Goal: Transaction & Acquisition: Download file/media

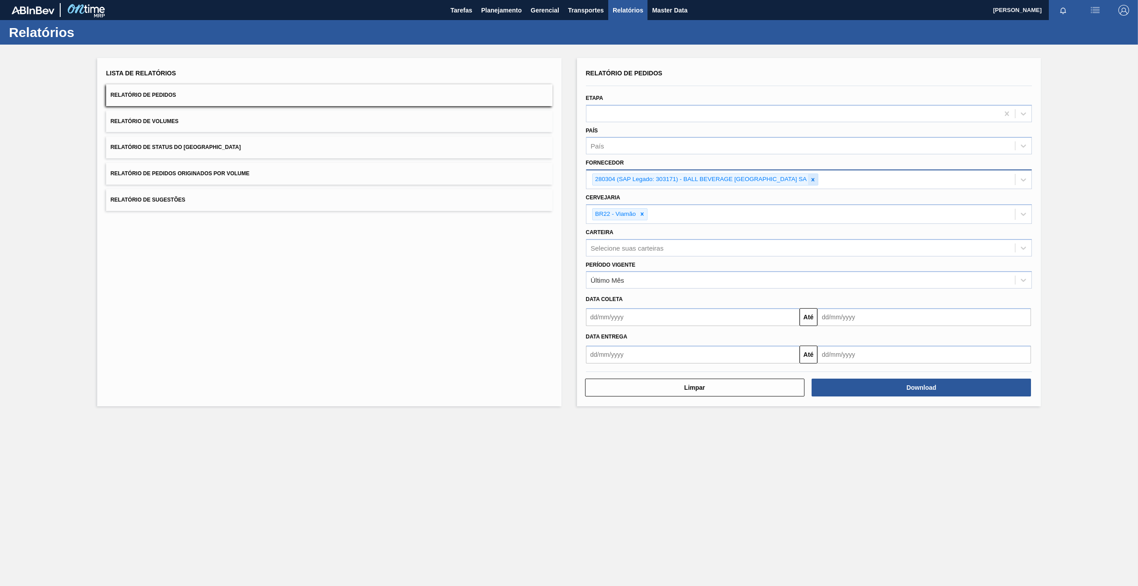
click at [814, 181] on icon at bounding box center [812, 179] width 3 height 3
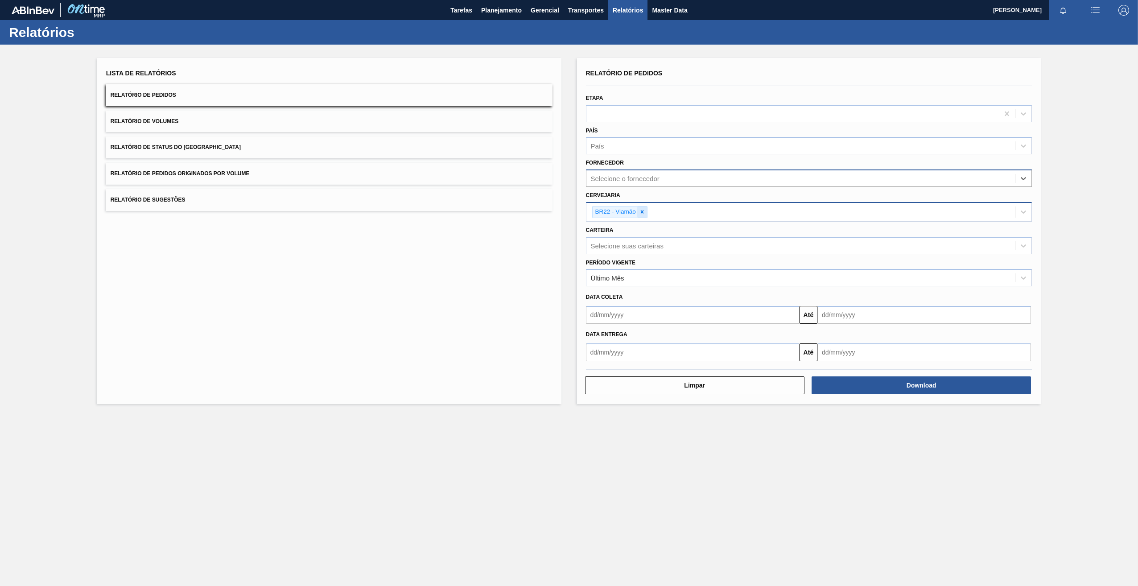
click at [639, 211] on icon at bounding box center [642, 212] width 6 height 6
click at [645, 177] on div "Selecione o fornecedor" at bounding box center [625, 179] width 69 height 8
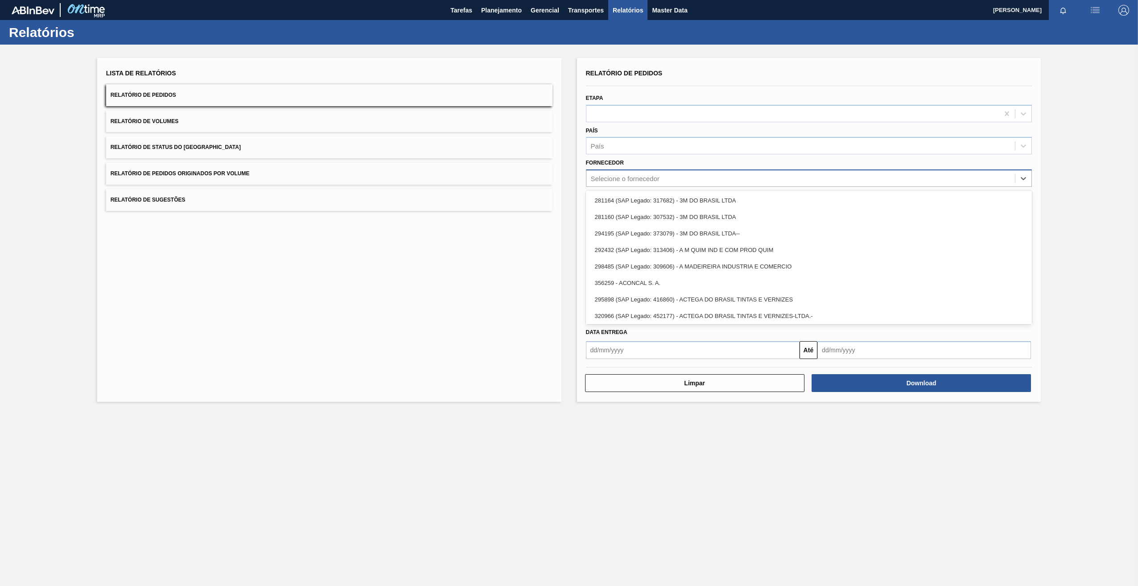
paste input "5700894432"
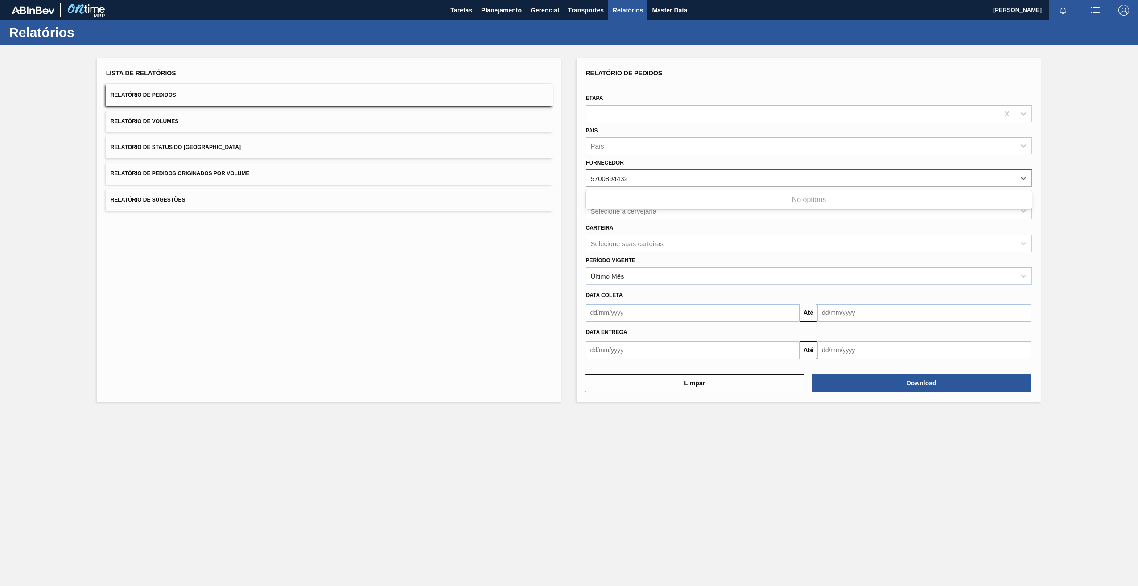
type input "5700894432"
drag, startPoint x: 644, startPoint y: 181, endPoint x: 588, endPoint y: 177, distance: 55.5
click at [588, 177] on div "Selecione o fornecedor" at bounding box center [800, 178] width 429 height 13
click at [704, 176] on div "Selecione o fornecedor" at bounding box center [800, 178] width 429 height 13
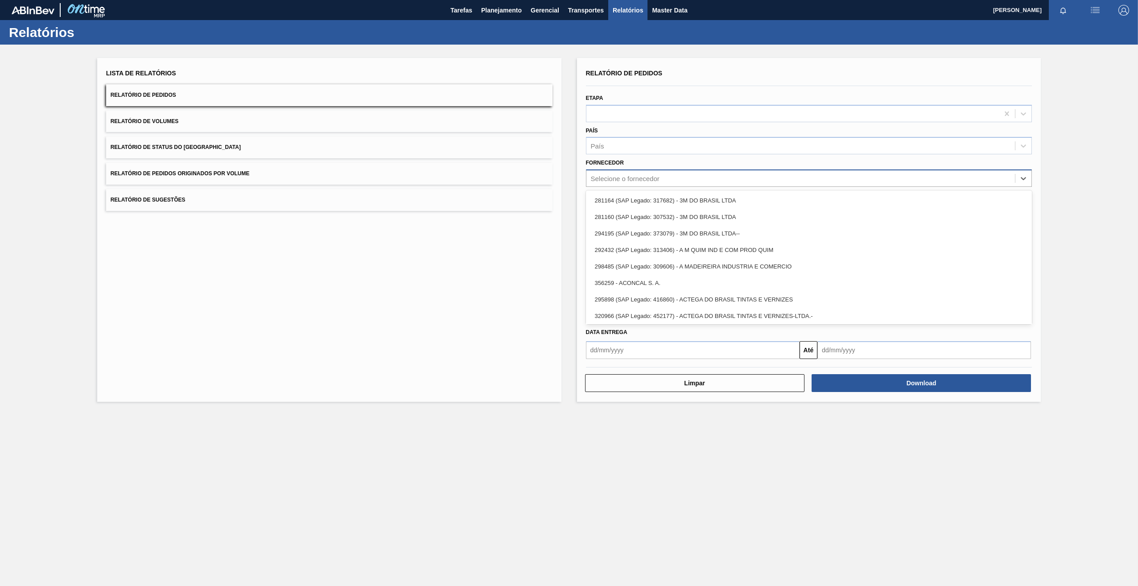
paste input "280304"
type input "280304"
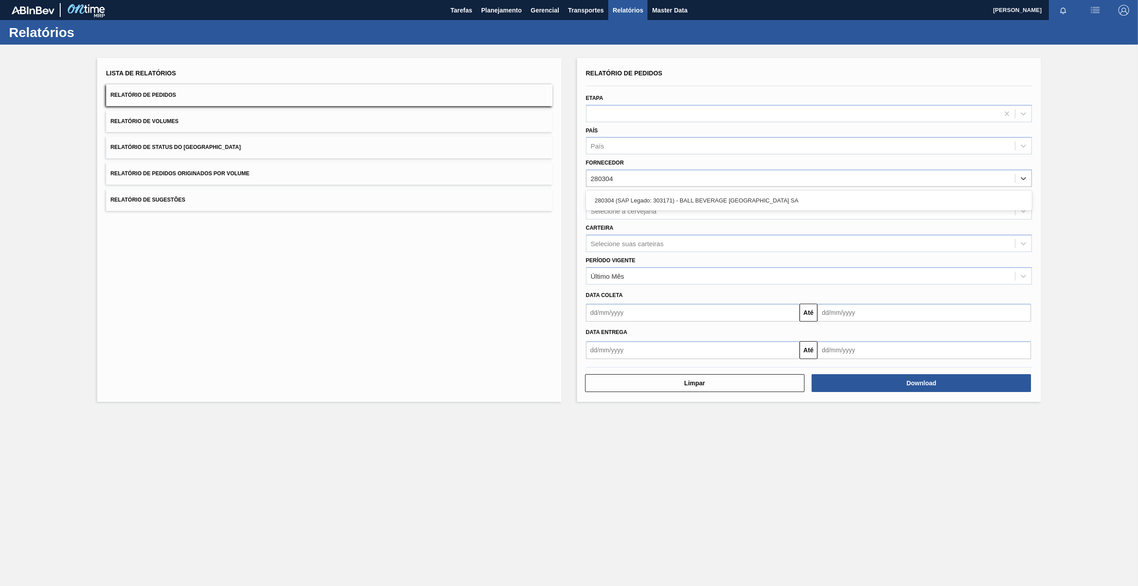
click at [685, 203] on div "280304 (SAP Legado: 303171) - BALL BEVERAGE [GEOGRAPHIC_DATA] SA" at bounding box center [809, 200] width 446 height 16
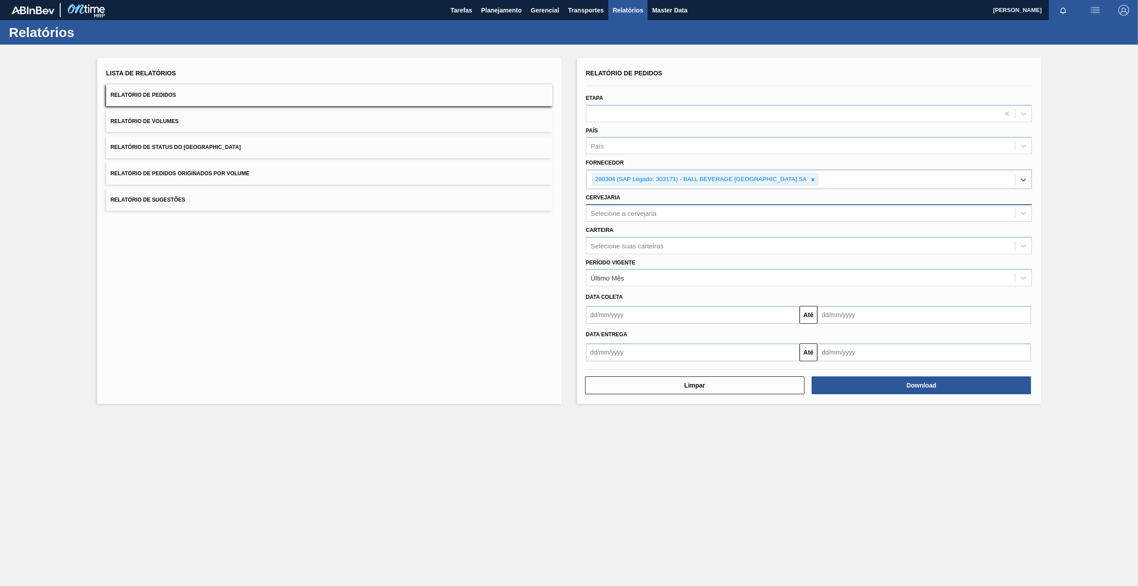
click at [665, 212] on div "Selecione a cervejaria" at bounding box center [800, 212] width 429 height 13
type input "br18"
click at [663, 213] on div "Selecione a cervejaria" at bounding box center [800, 212] width 429 height 13
type input "br18"
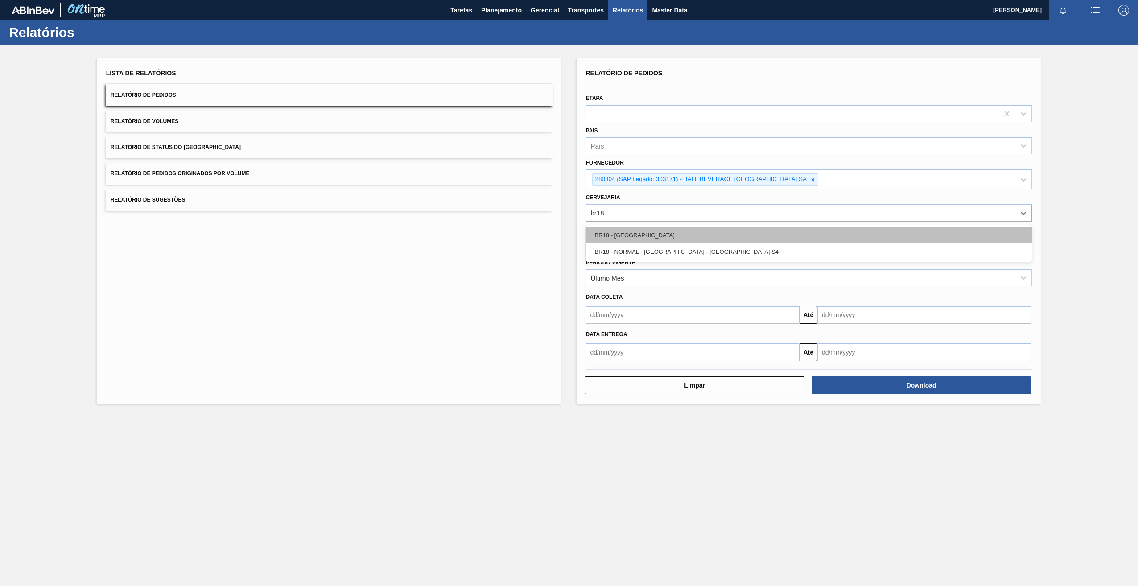
click at [739, 237] on div "BR18 - [GEOGRAPHIC_DATA]" at bounding box center [809, 235] width 446 height 16
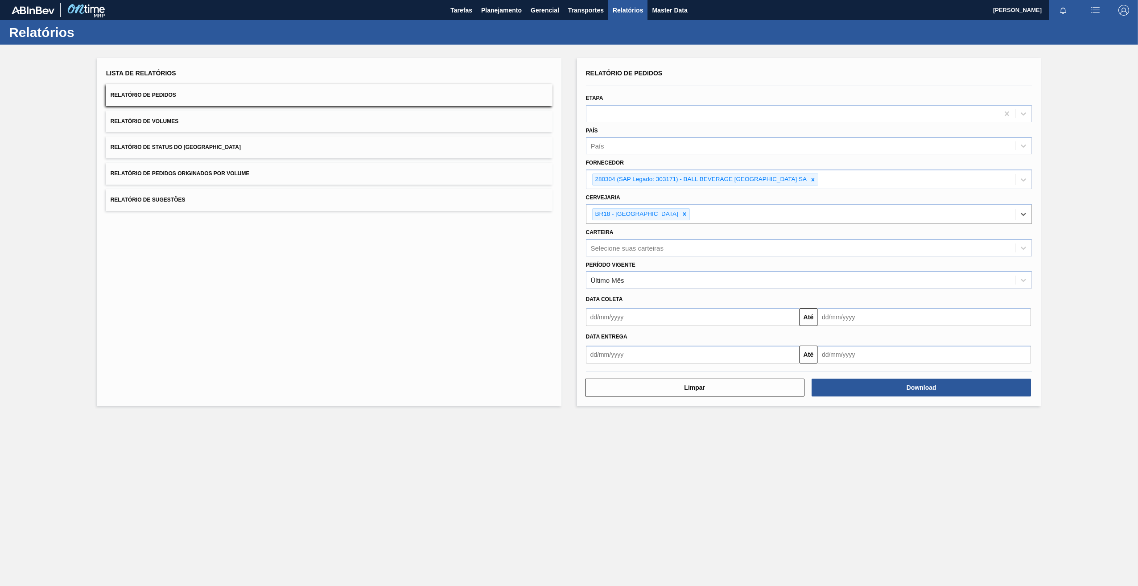
click at [905, 378] on div "Download" at bounding box center [922, 388] width 226 height 20
click at [912, 385] on button "Download" at bounding box center [920, 387] width 219 height 18
click at [812, 179] on icon at bounding box center [812, 180] width 6 height 6
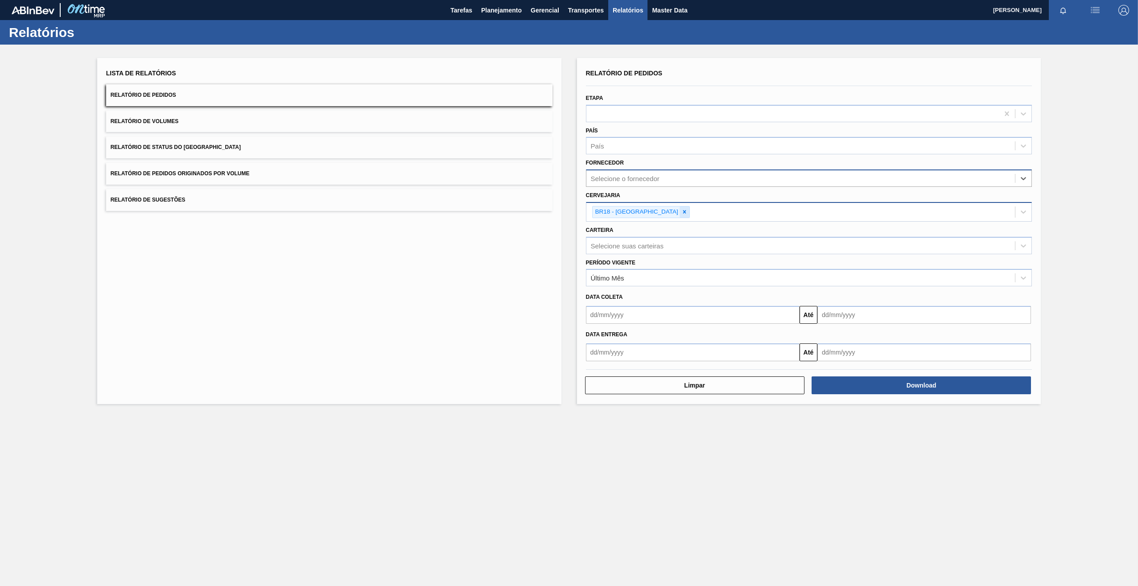
click at [681, 210] on icon at bounding box center [684, 212] width 6 height 6
click at [642, 176] on div "Selecione o fornecedor" at bounding box center [625, 179] width 69 height 8
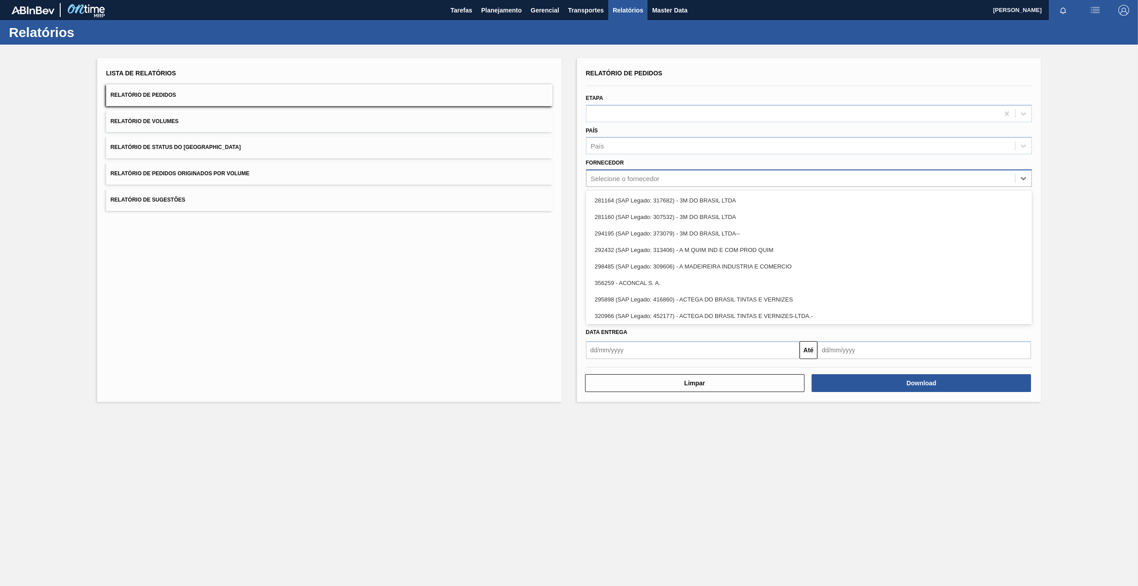
paste input "5800348986"
type input "5800348986"
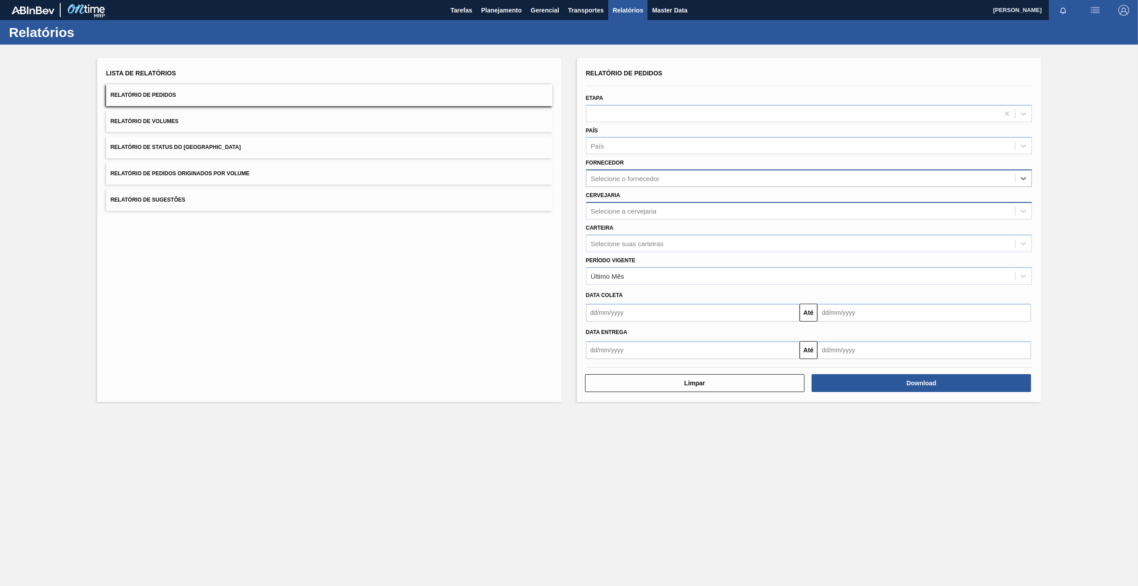
click at [639, 217] on div "Selecione a cervejaria" at bounding box center [800, 210] width 429 height 13
type input "cui"
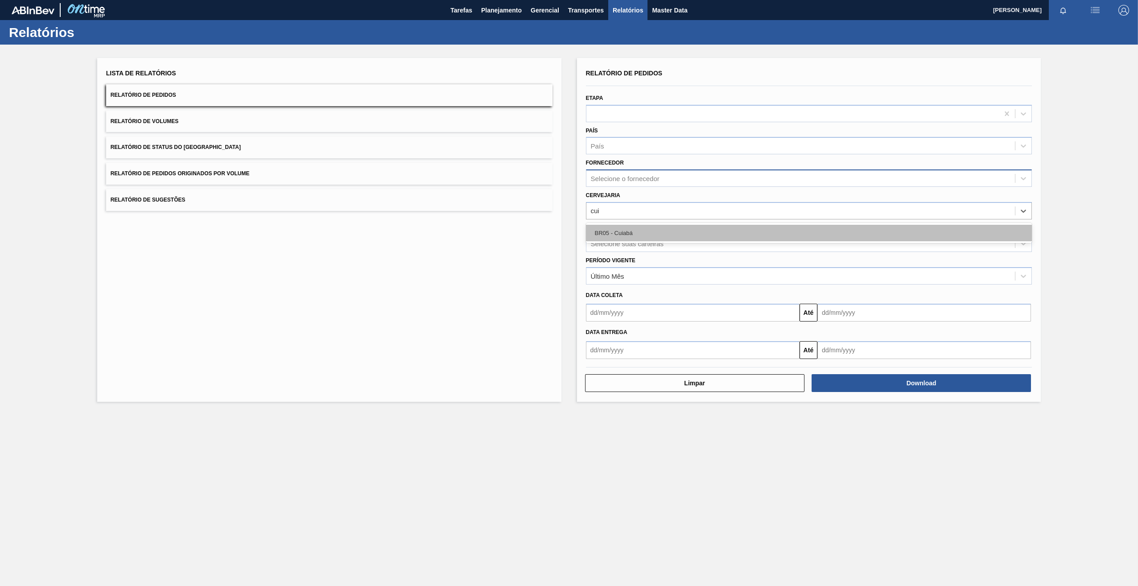
click at [621, 236] on div "BR05 - Cuiabá" at bounding box center [809, 233] width 446 height 16
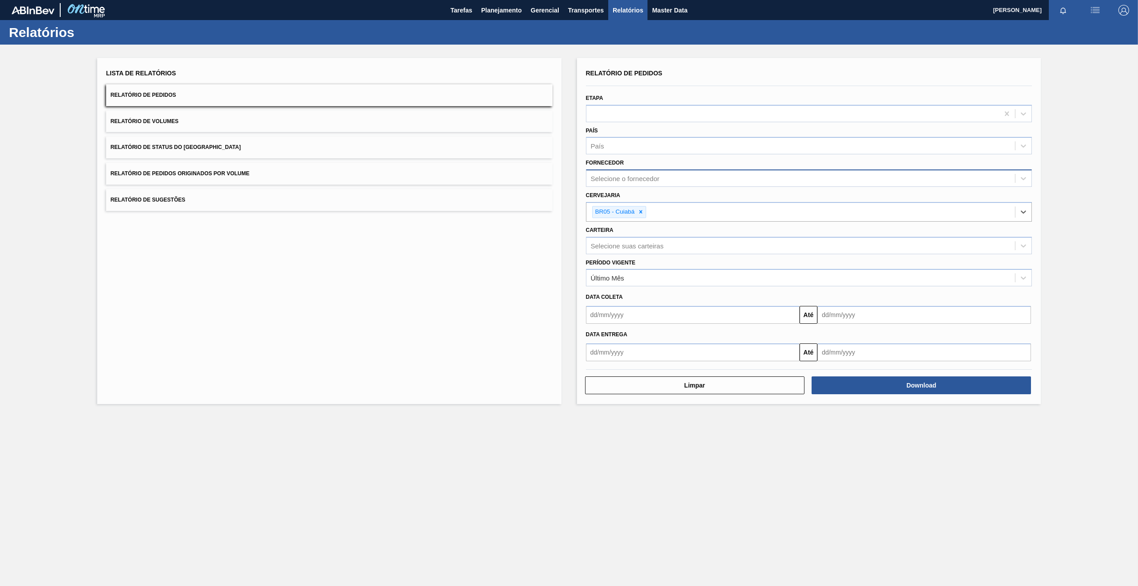
click at [639, 175] on div "Selecione o fornecedor" at bounding box center [625, 179] width 69 height 8
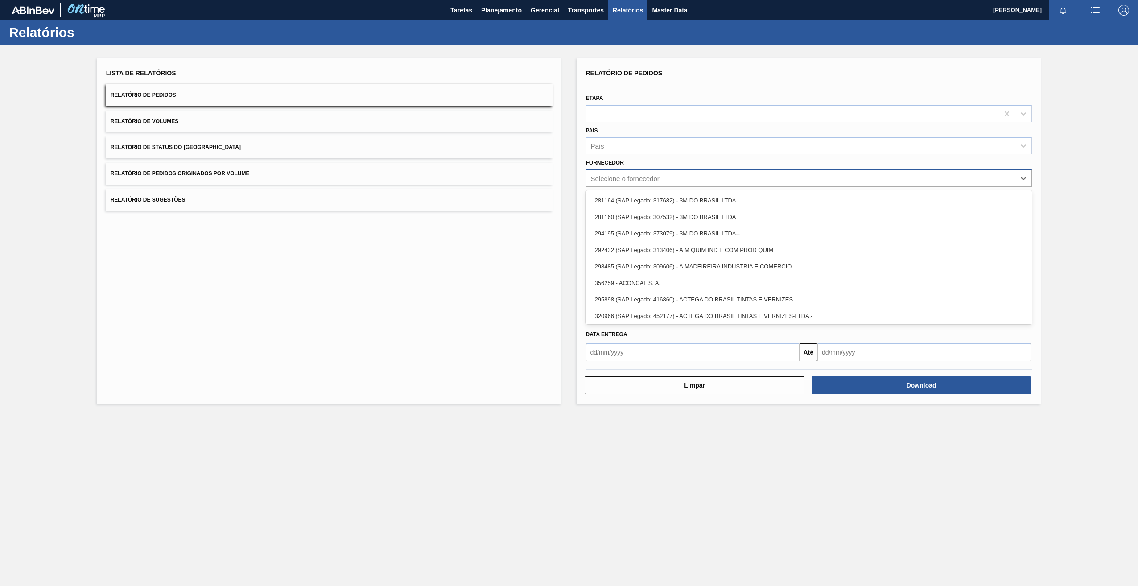
click at [631, 172] on div "Selecione o fornecedor" at bounding box center [800, 178] width 429 height 13
paste input "5800348986"
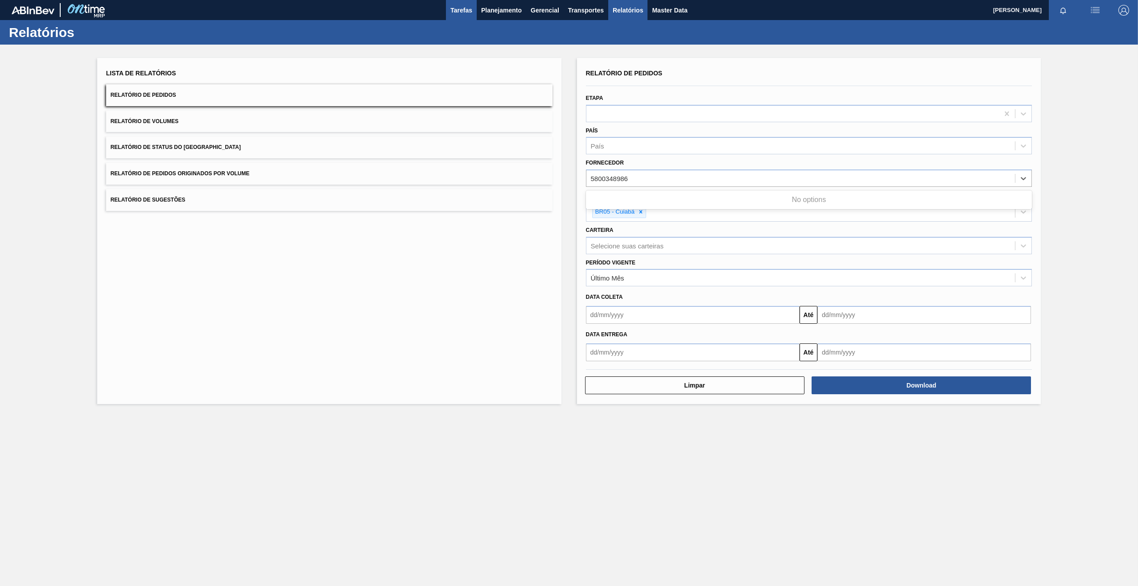
type input "5800348986"
click at [625, 182] on div "Selecione o fornecedor" at bounding box center [800, 178] width 429 height 13
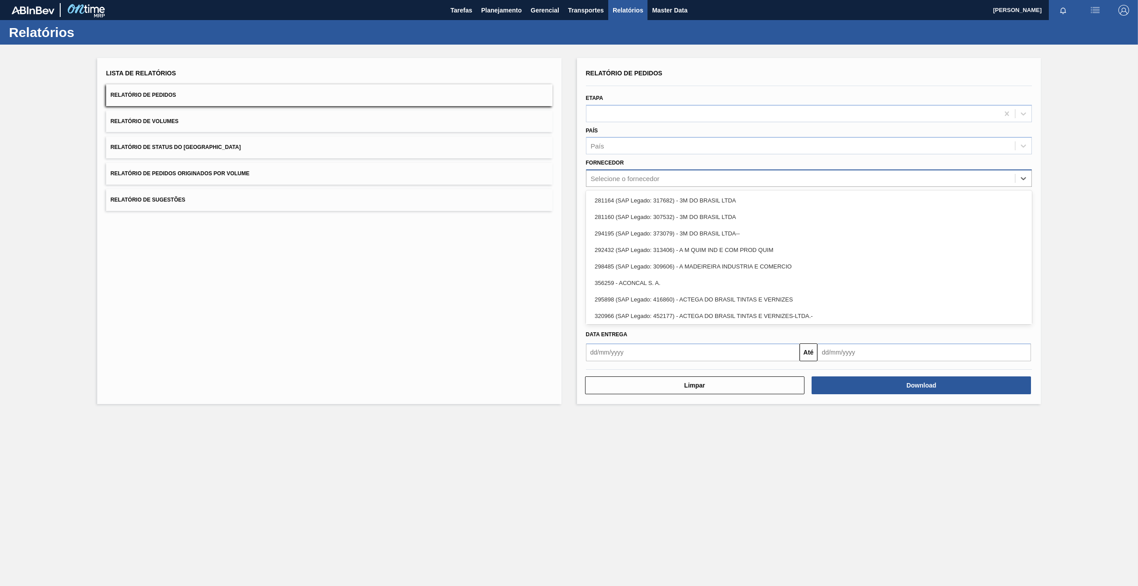
paste input "290167"
type input "290167"
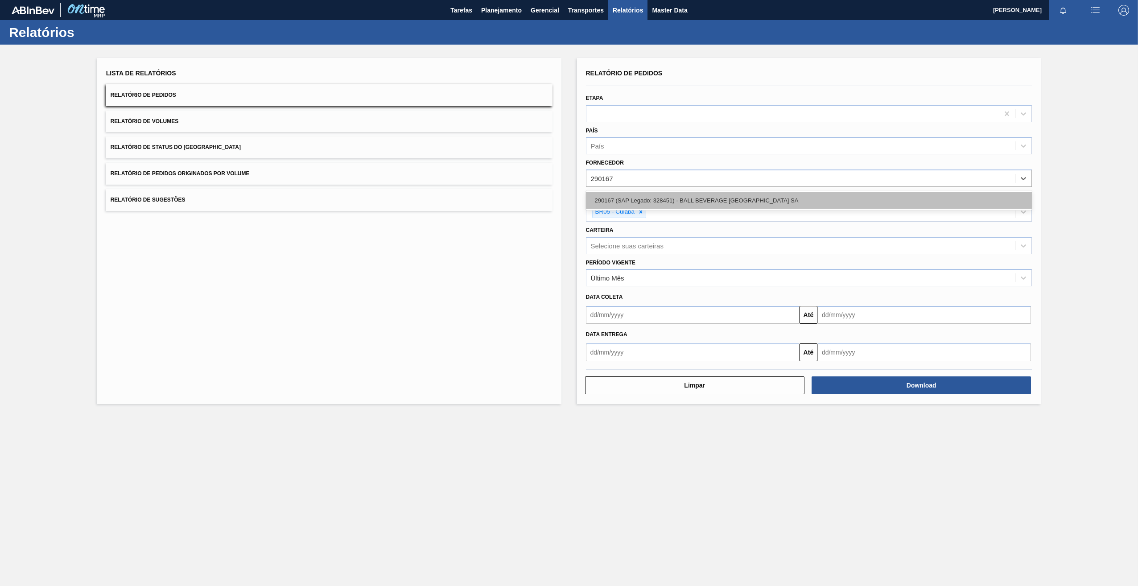
click at [634, 196] on div "290167 (SAP Legado: 328451) - BALL BEVERAGE [GEOGRAPHIC_DATA] SA" at bounding box center [809, 200] width 446 height 16
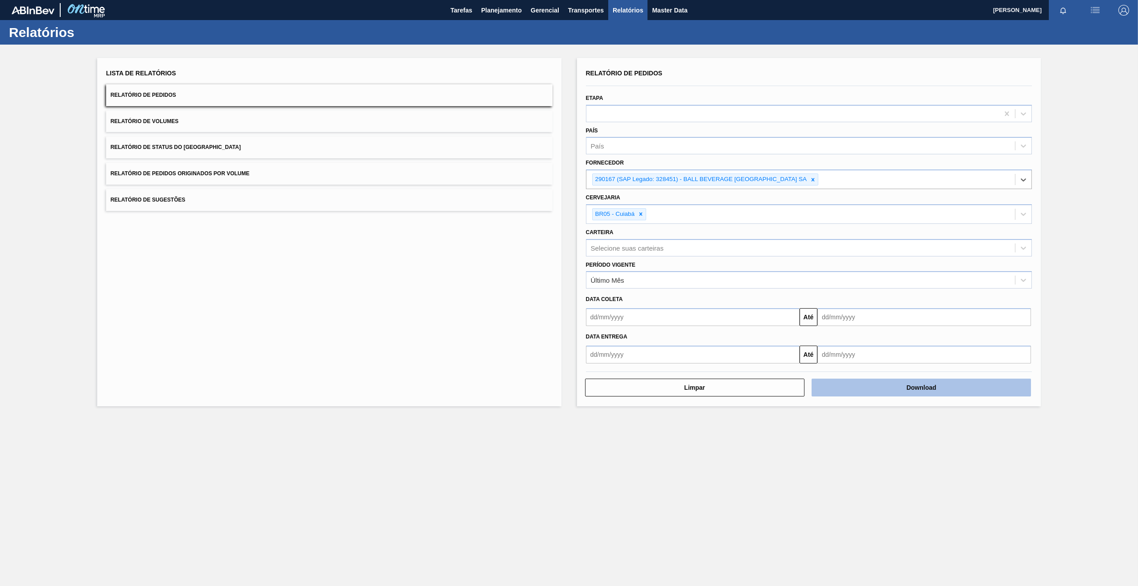
click at [888, 387] on button "Download" at bounding box center [920, 387] width 219 height 18
click at [812, 174] on div at bounding box center [813, 179] width 10 height 11
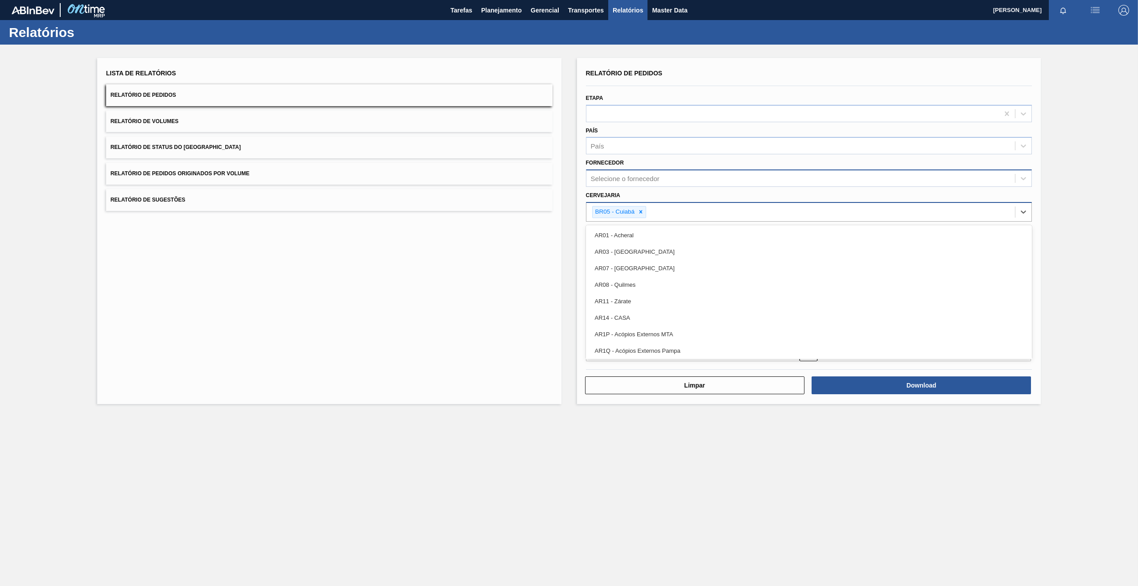
click at [635, 214] on div "BR05 - Cuiabá" at bounding box center [614, 211] width 44 height 11
click at [641, 213] on icon at bounding box center [640, 212] width 6 height 6
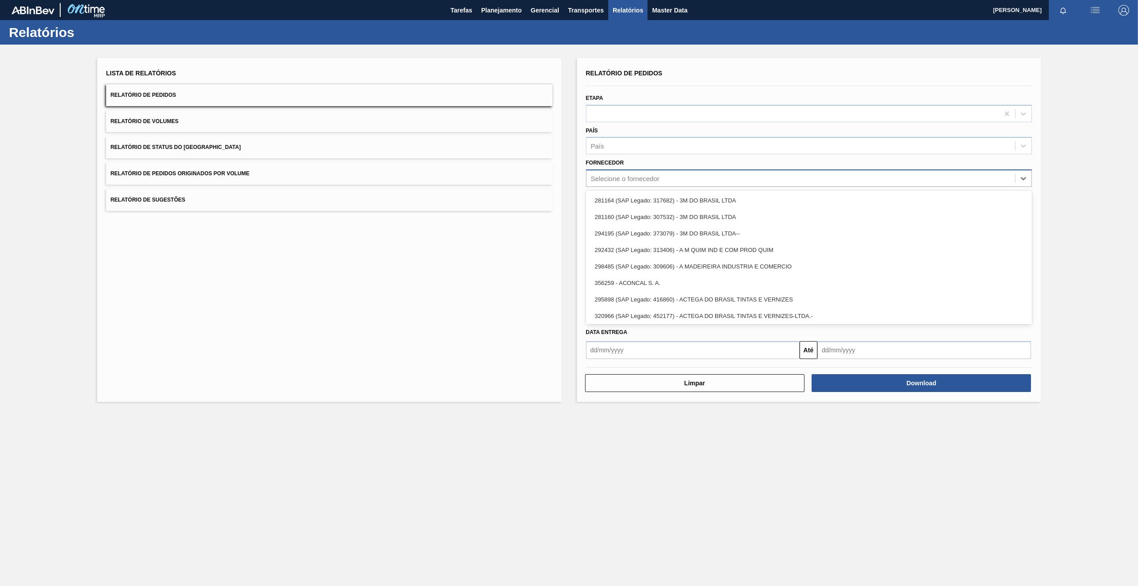
click at [635, 178] on div "Selecione o fornecedor" at bounding box center [625, 179] width 69 height 8
paste input "289877"
type input "289877"
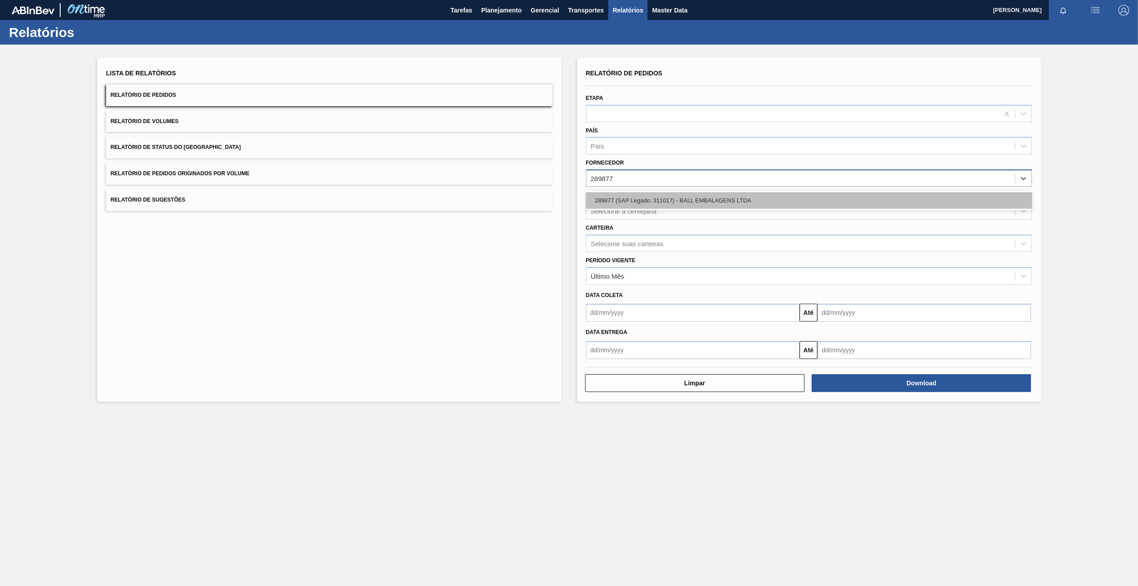
click at [637, 198] on div "289877 (SAP Legado: 311017) - BALL EMBALAGENS LTDA" at bounding box center [809, 200] width 446 height 16
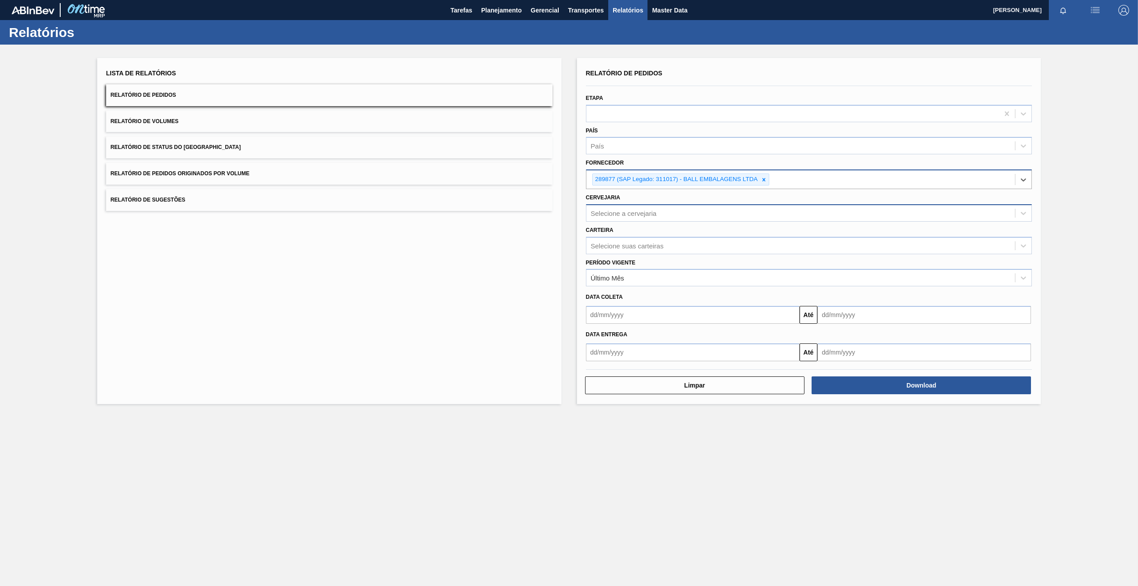
click at [649, 216] on div "Selecione a cervejaria" at bounding box center [624, 213] width 66 height 8
type input "17"
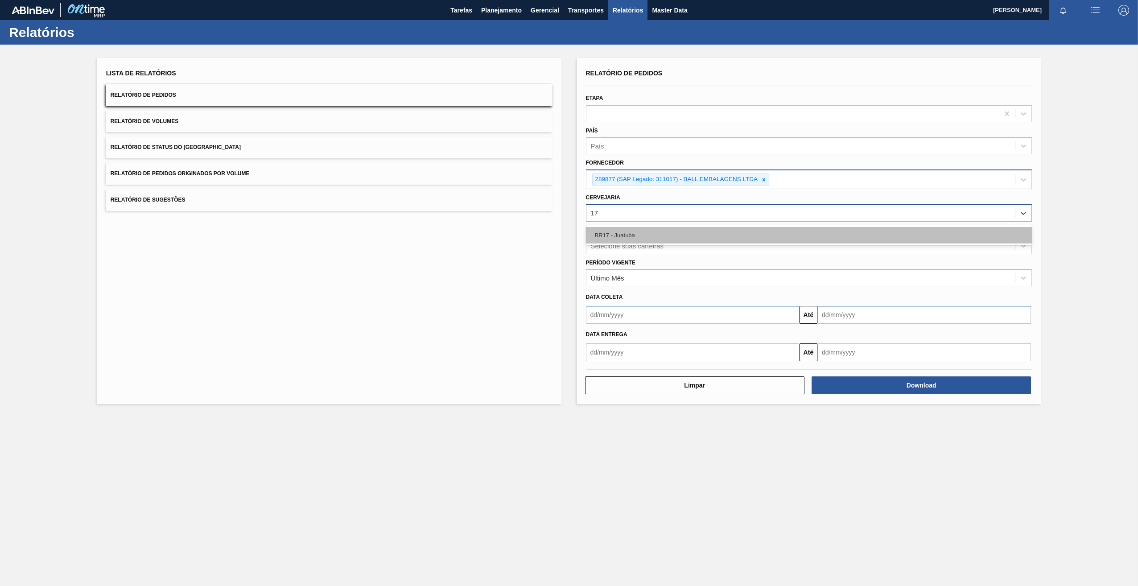
click at [635, 232] on div "BR17 - Juatuba" at bounding box center [809, 235] width 446 height 16
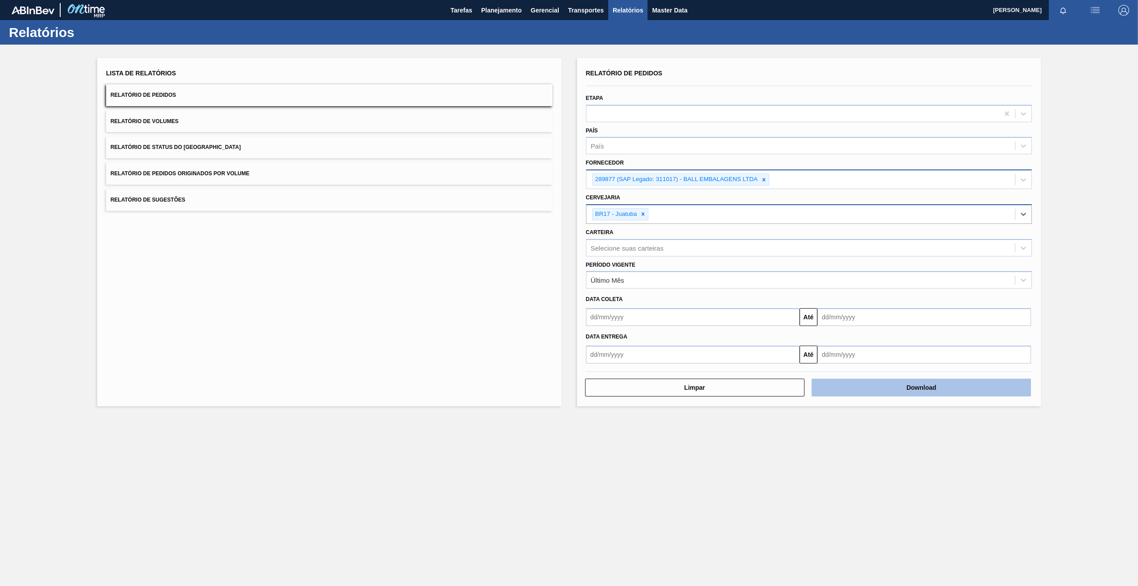
click at [916, 387] on button "Download" at bounding box center [920, 387] width 219 height 18
